Goal: Communication & Community: Answer question/provide support

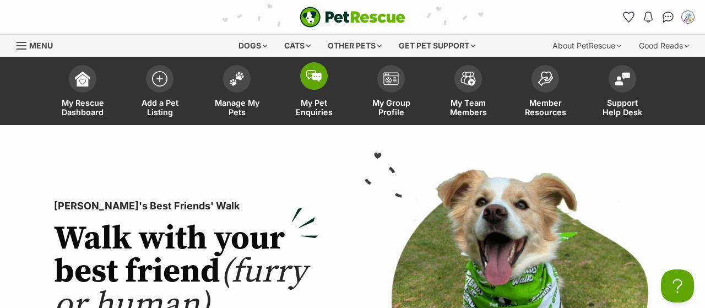
click at [314, 107] on span "My Pet Enquiries" at bounding box center [314, 107] width 50 height 19
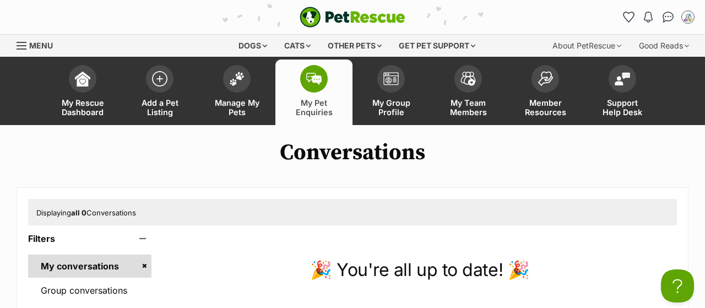
scroll to position [115, 0]
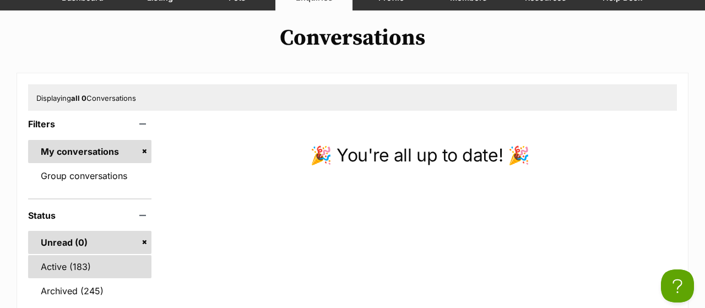
click at [79, 269] on link "Active (183)" at bounding box center [89, 266] width 123 height 23
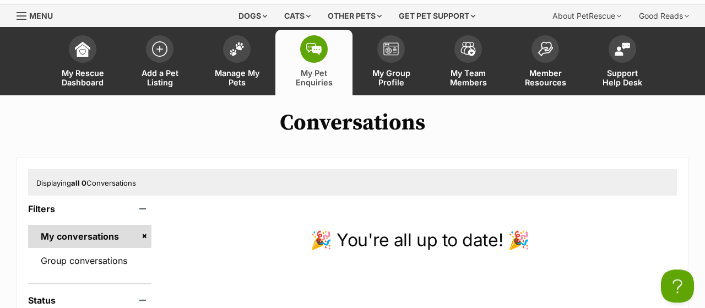
scroll to position [0, 0]
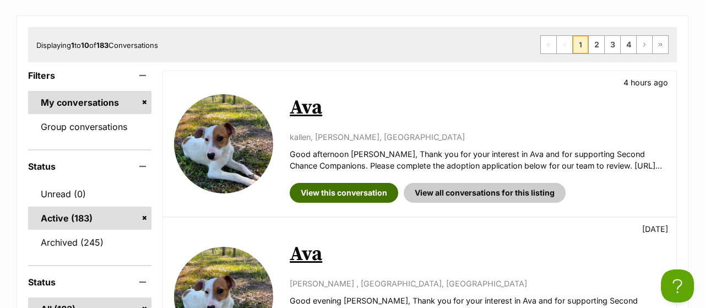
click at [344, 203] on link "View this conversation" at bounding box center [344, 193] width 108 height 20
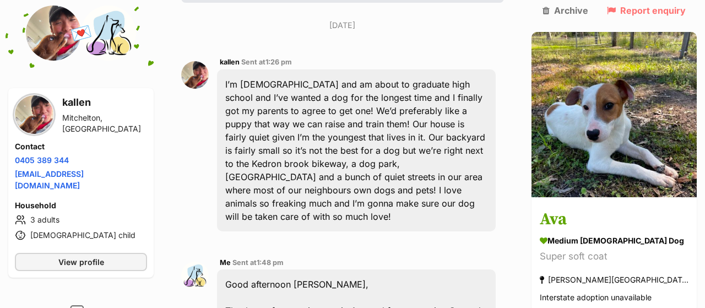
scroll to position [293, 0]
